Goal: Transaction & Acquisition: Purchase product/service

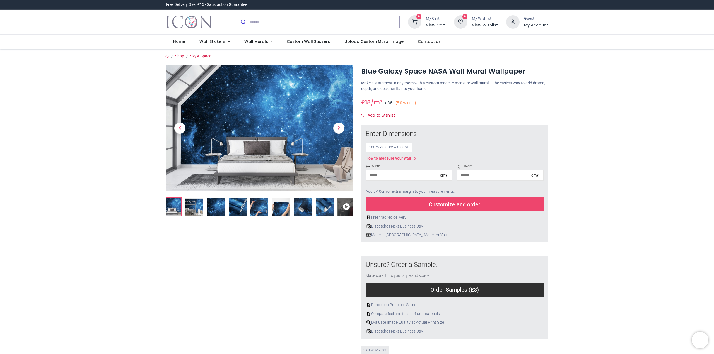
click at [216, 205] on img at bounding box center [216, 207] width 18 height 18
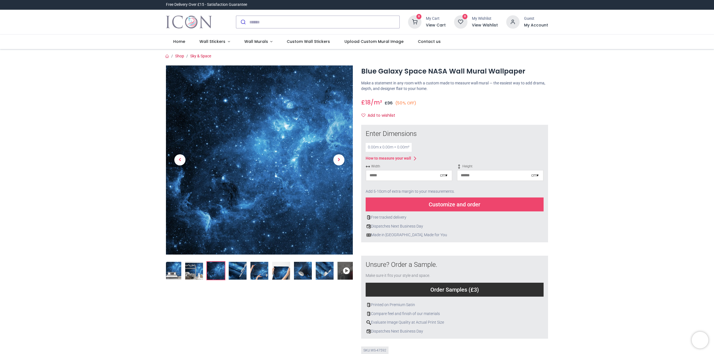
click at [238, 272] on img at bounding box center [238, 271] width 18 height 18
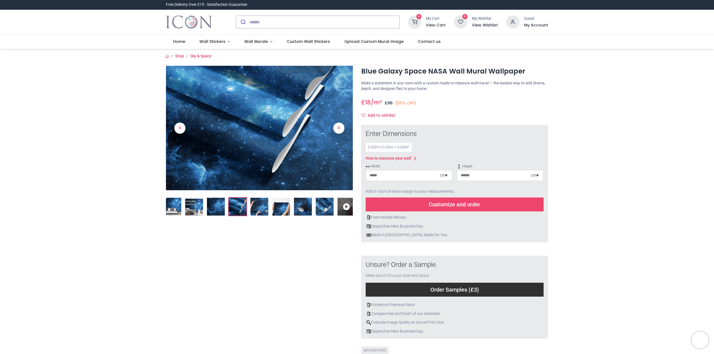
click at [260, 206] on img at bounding box center [259, 207] width 18 height 18
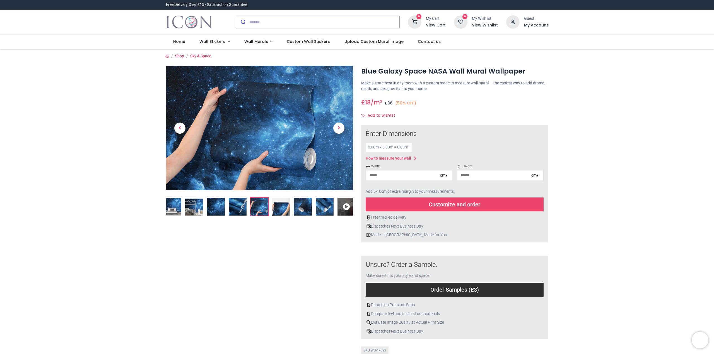
click at [284, 206] on img at bounding box center [281, 207] width 18 height 18
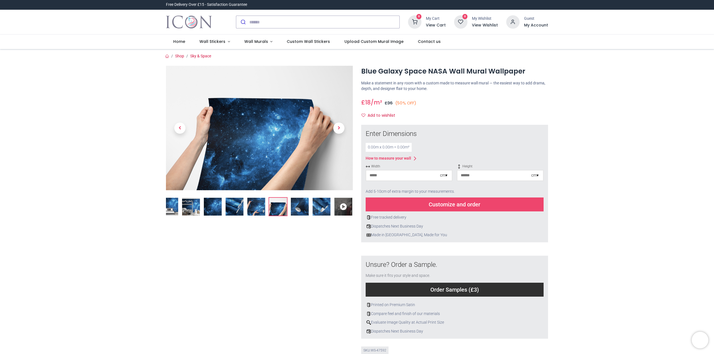
click at [300, 206] on img at bounding box center [300, 207] width 18 height 18
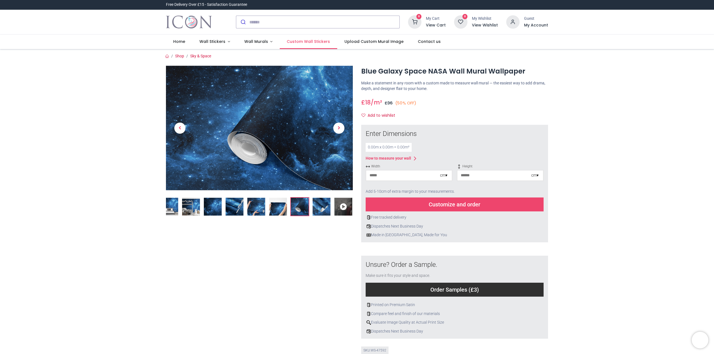
click at [297, 41] on span "Custom Wall Stickers" at bounding box center [308, 42] width 43 height 6
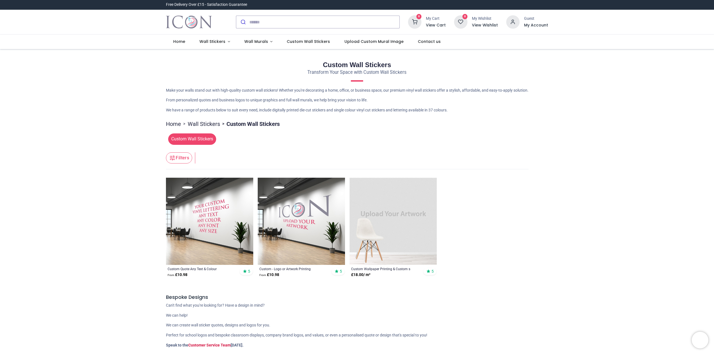
click at [189, 139] on span "Custom Wall Stickers" at bounding box center [192, 139] width 48 height 11
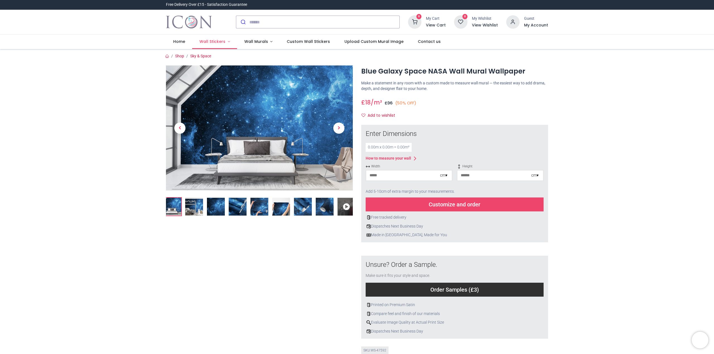
click at [226, 41] on link "Wall Stickers" at bounding box center [214, 42] width 45 height 14
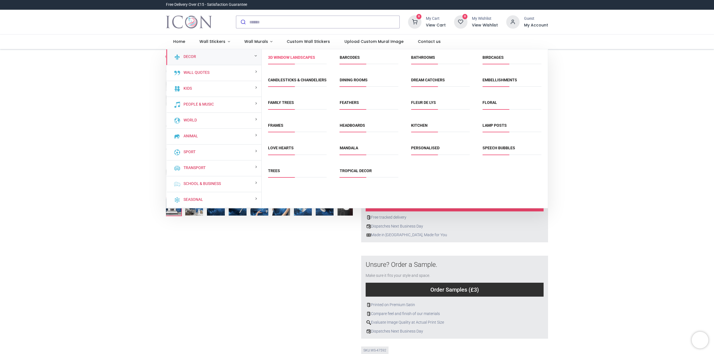
click at [279, 57] on link "3D Window Landscapes" at bounding box center [291, 57] width 47 height 4
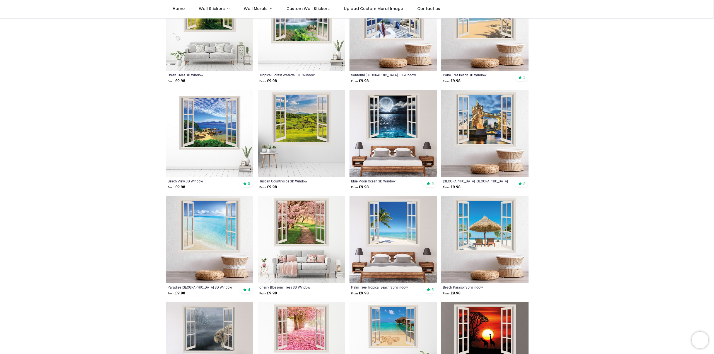
scroll to position [251, 0]
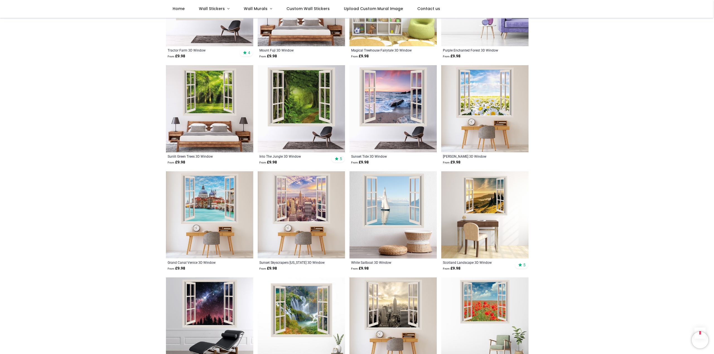
scroll to position [697, 0]
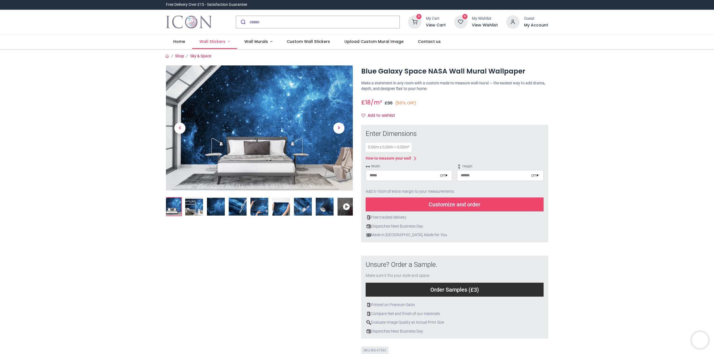
click at [226, 41] on link "Wall Stickers" at bounding box center [214, 42] width 45 height 14
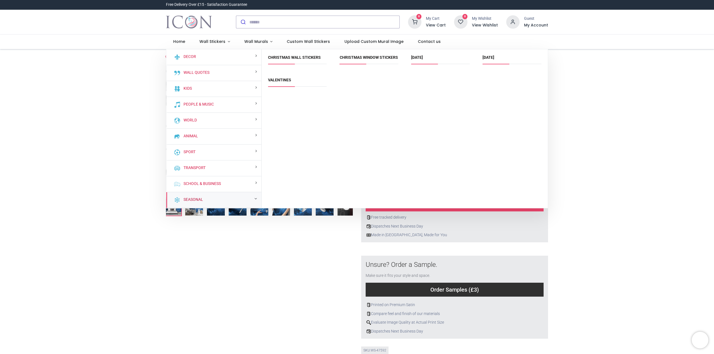
click at [184, 199] on link "Seasonal" at bounding box center [192, 200] width 22 height 6
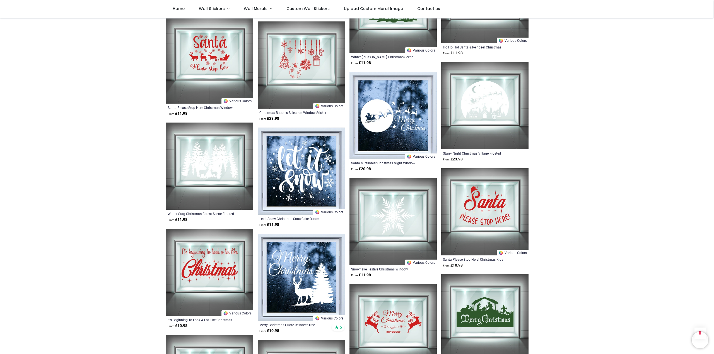
scroll to position [1840, 0]
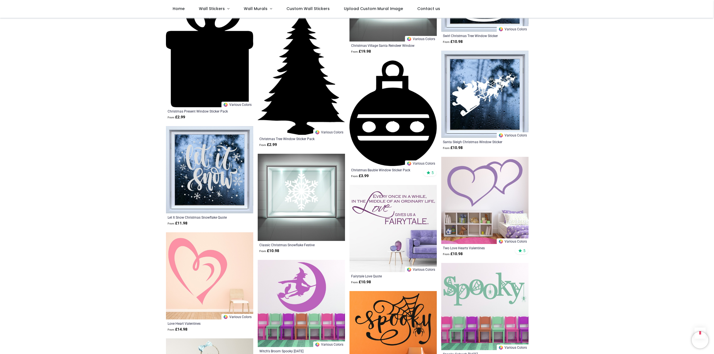
scroll to position [2258, 0]
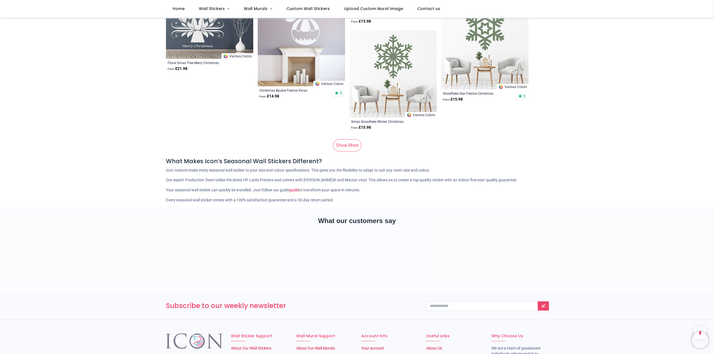
scroll to position [3820, 0]
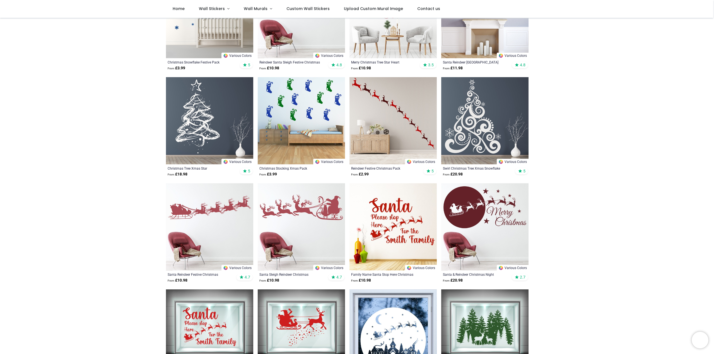
scroll to position [10, 0]
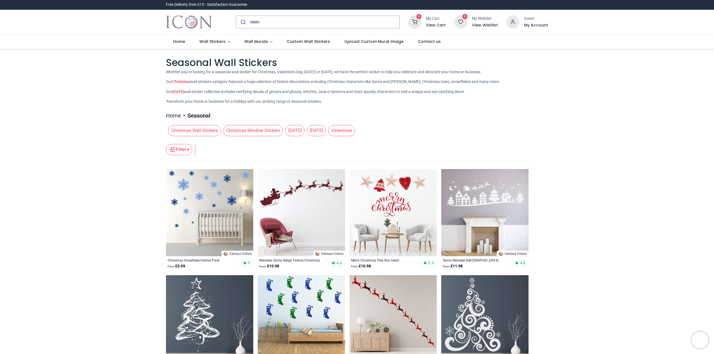
click at [202, 131] on span "Christmas Wall Stickers" at bounding box center [194, 130] width 53 height 11
click at [187, 131] on span "Christmas Wall Stickers" at bounding box center [194, 130] width 53 height 11
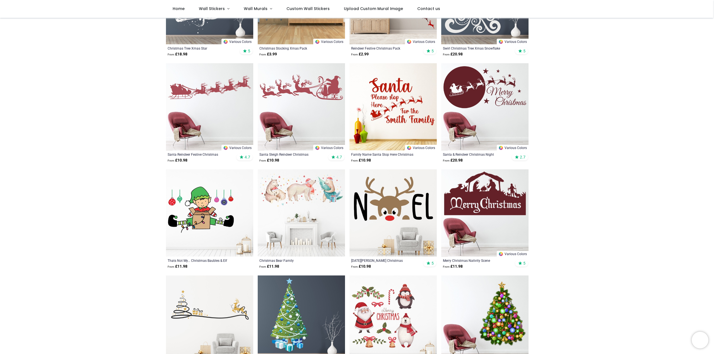
scroll to position [195, 0]
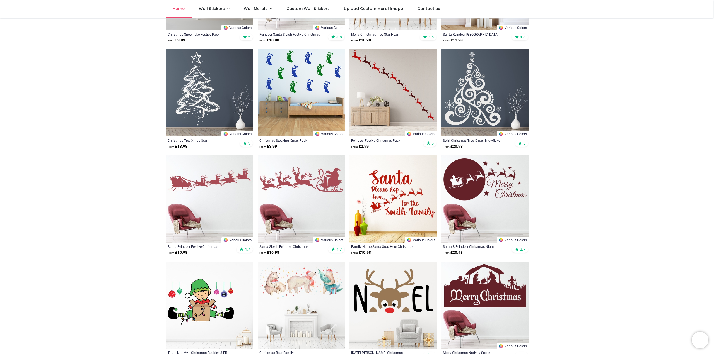
click at [173, 11] on span "Home" at bounding box center [179, 9] width 12 height 6
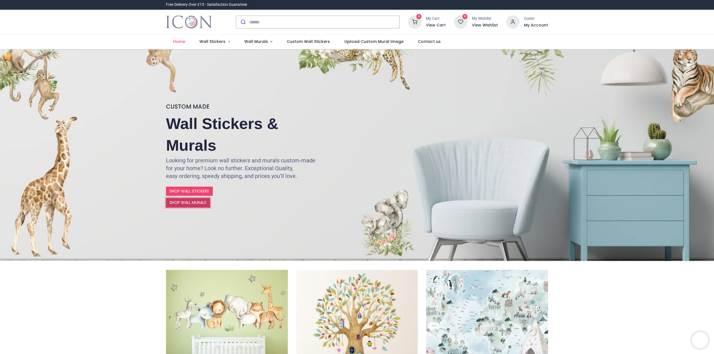
click at [188, 202] on link "SHOP WALL MURALS" at bounding box center [188, 202] width 44 height 9
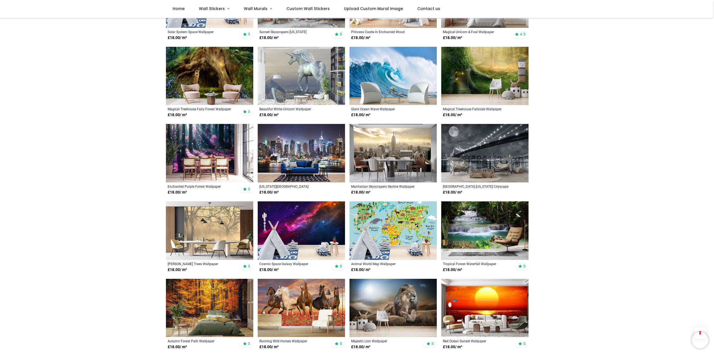
scroll to position [781, 0]
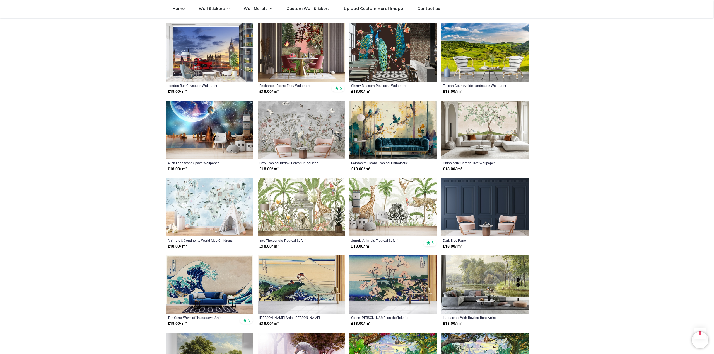
scroll to position [1283, 0]
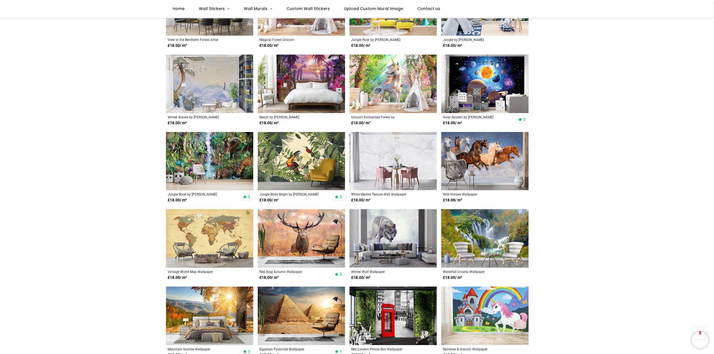
scroll to position [1701, 0]
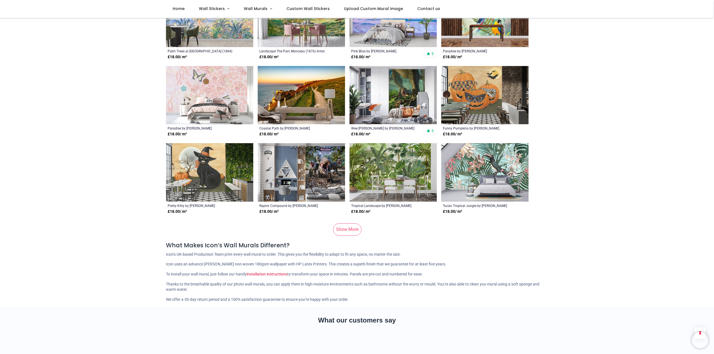
scroll to position [2621, 0]
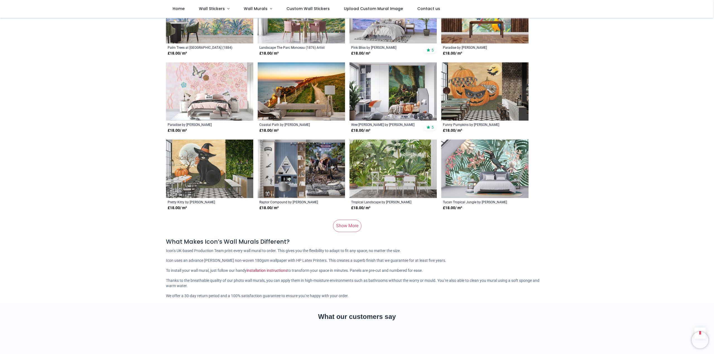
click at [348, 226] on link "Show More" at bounding box center [347, 226] width 28 height 12
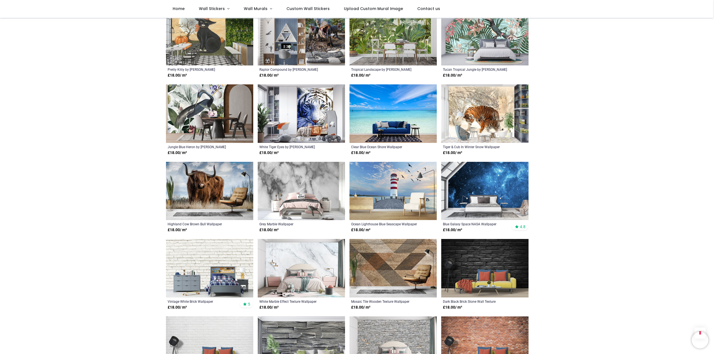
scroll to position [2816, 0]
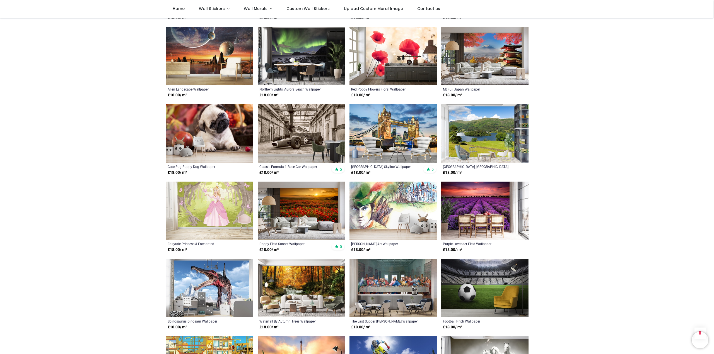
scroll to position [3457, 0]
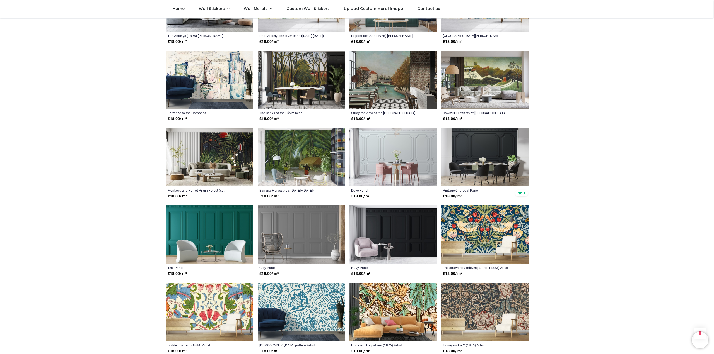
scroll to position [4043, 0]
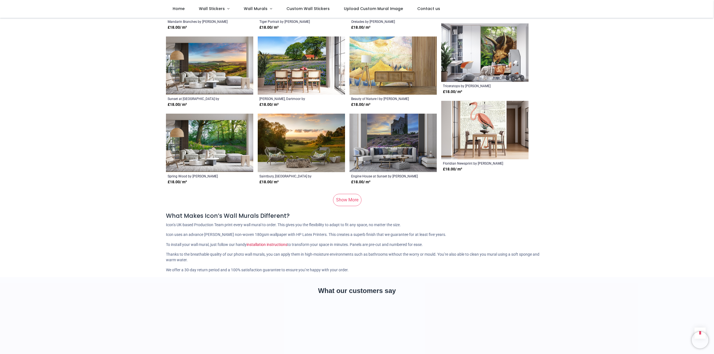
scroll to position [5381, 0]
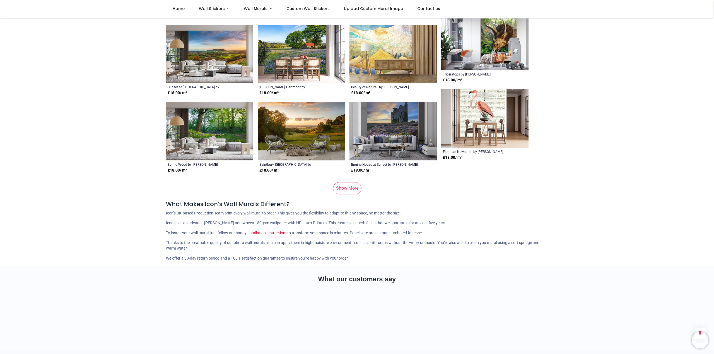
click at [347, 192] on link "Show More" at bounding box center [347, 188] width 28 height 12
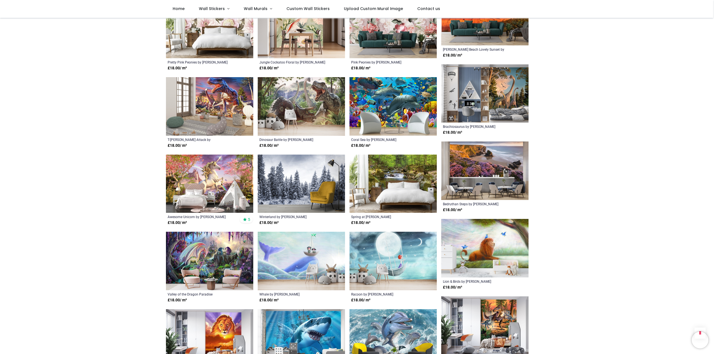
scroll to position [5743, 0]
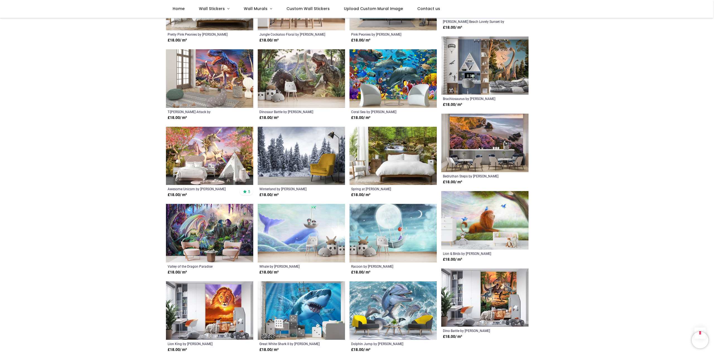
click at [274, 154] on img at bounding box center [301, 156] width 87 height 59
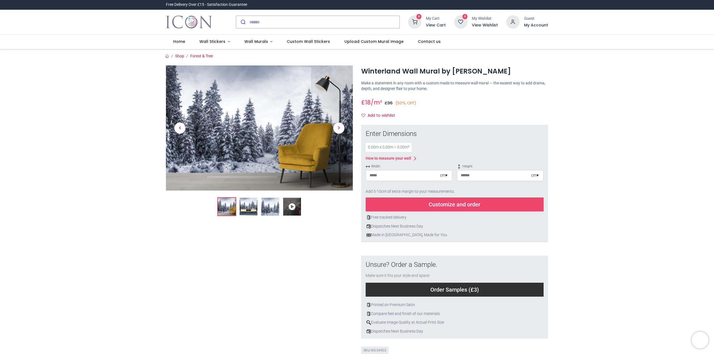
click at [376, 175] on input "number" at bounding box center [403, 176] width 74 height 10
type input "***"
click at [471, 175] on input "number" at bounding box center [494, 176] width 74 height 10
type input "**"
